Goal: Find specific page/section: Find specific page/section

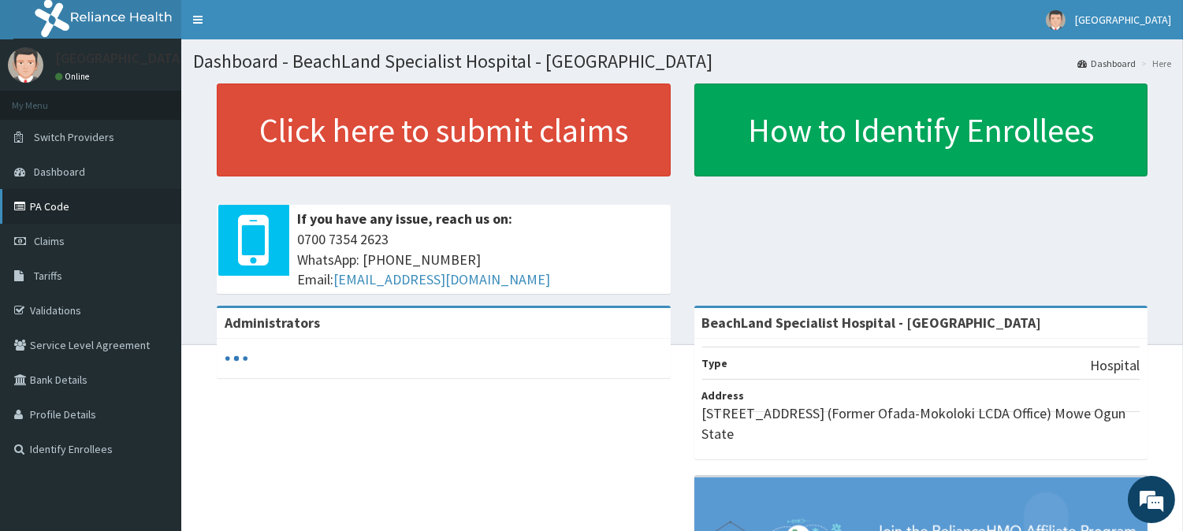
click at [72, 199] on link "PA Code" at bounding box center [90, 206] width 181 height 35
click at [87, 193] on link "PA Code" at bounding box center [90, 206] width 181 height 35
